Goal: Navigation & Orientation: Find specific page/section

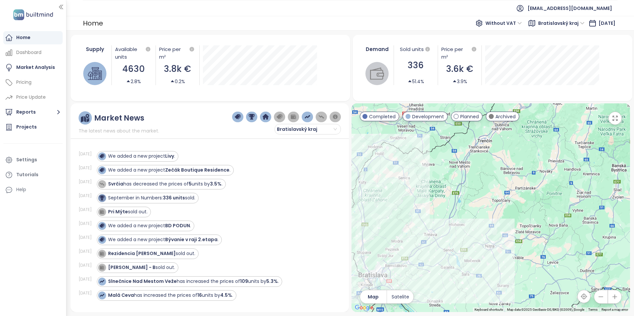
drag, startPoint x: 543, startPoint y: 149, endPoint x: 442, endPoint y: 221, distance: 124.0
click at [442, 221] on div at bounding box center [490, 207] width 279 height 209
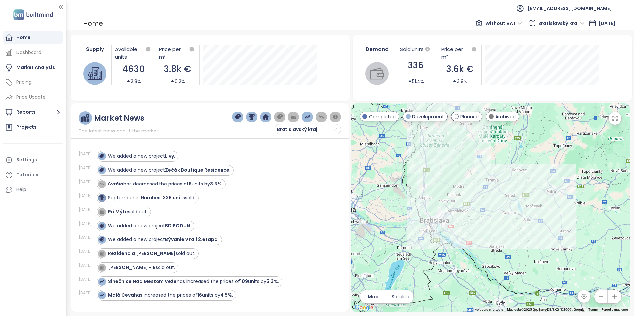
drag, startPoint x: 453, startPoint y: 213, endPoint x: 506, endPoint y: 160, distance: 74.8
click at [506, 160] on div at bounding box center [490, 207] width 279 height 209
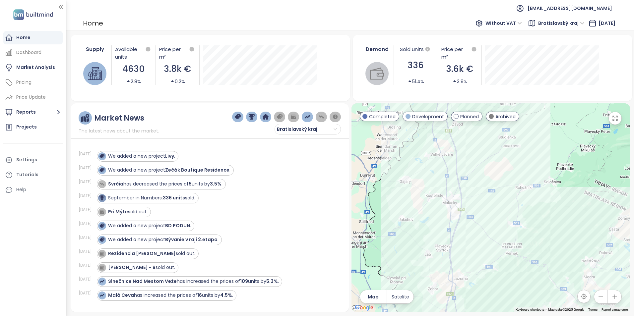
drag, startPoint x: 439, startPoint y: 147, endPoint x: 465, endPoint y: 238, distance: 94.6
click at [465, 238] on div at bounding box center [490, 207] width 279 height 209
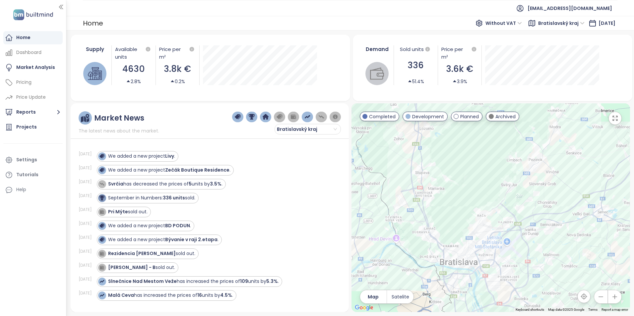
drag, startPoint x: 506, startPoint y: 281, endPoint x: 468, endPoint y: 129, distance: 156.1
click at [470, 125] on div at bounding box center [490, 207] width 279 height 209
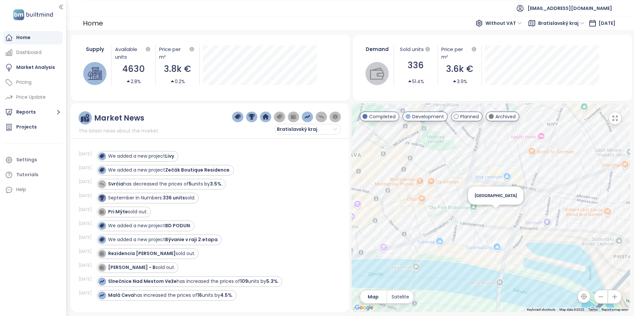
click at [493, 210] on div "[GEOGRAPHIC_DATA]" at bounding box center [490, 207] width 279 height 209
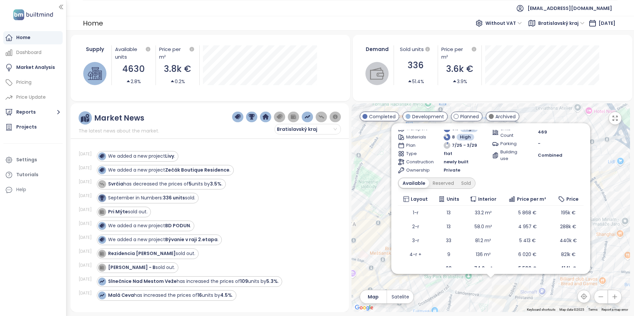
scroll to position [50, 0]
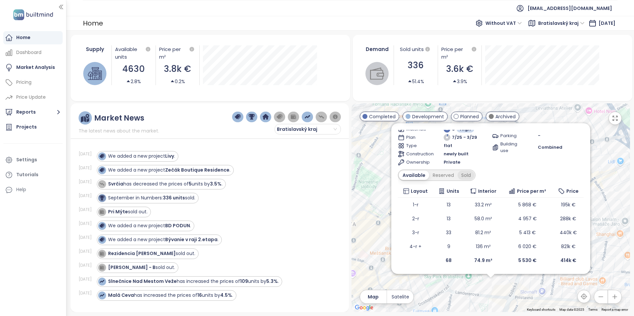
click at [461, 173] on div "Sold" at bounding box center [466, 175] width 17 height 9
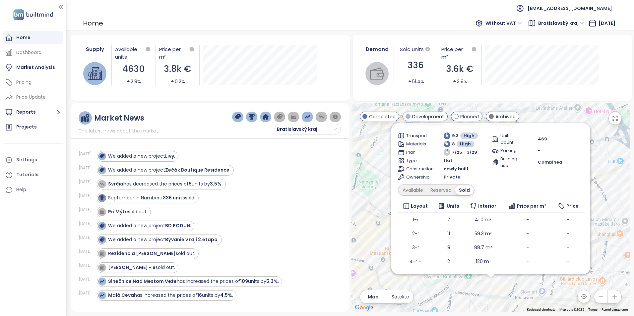
scroll to position [0, 0]
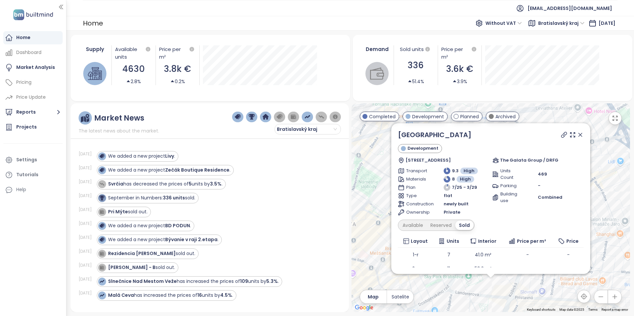
click at [581, 138] on icon at bounding box center [580, 135] width 7 height 7
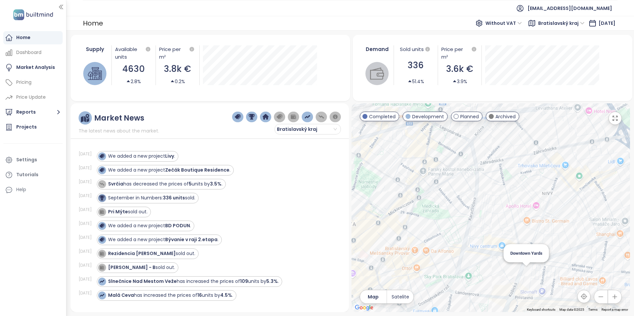
click at [526, 272] on div "Downtown Yards" at bounding box center [490, 207] width 279 height 209
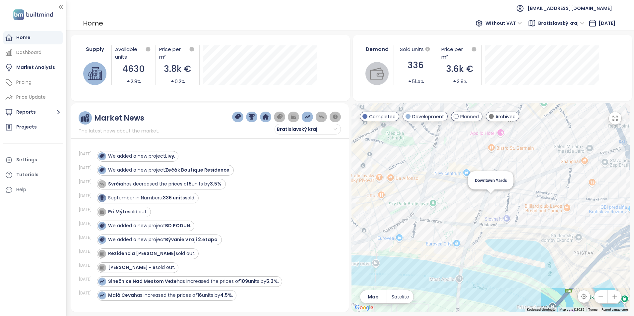
click at [489, 198] on div "Downtown Yards" at bounding box center [490, 207] width 279 height 209
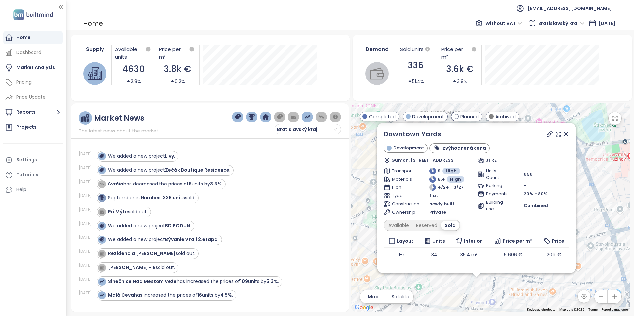
drag, startPoint x: 519, startPoint y: 224, endPoint x: 503, endPoint y: 311, distance: 87.7
click at [503, 311] on div "Downtown Yards Development zvýhodnená cena Gumon, [STREET_ADDRESS] JTRE Transpo…" at bounding box center [490, 207] width 279 height 209
click at [563, 134] on icon at bounding box center [566, 134] width 7 height 7
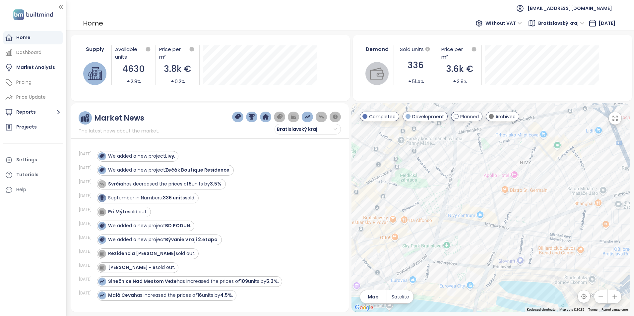
drag, startPoint x: 474, startPoint y: 223, endPoint x: 489, endPoint y: 194, distance: 32.0
click at [489, 194] on div at bounding box center [490, 207] width 279 height 209
